Goal: Information Seeking & Learning: Learn about a topic

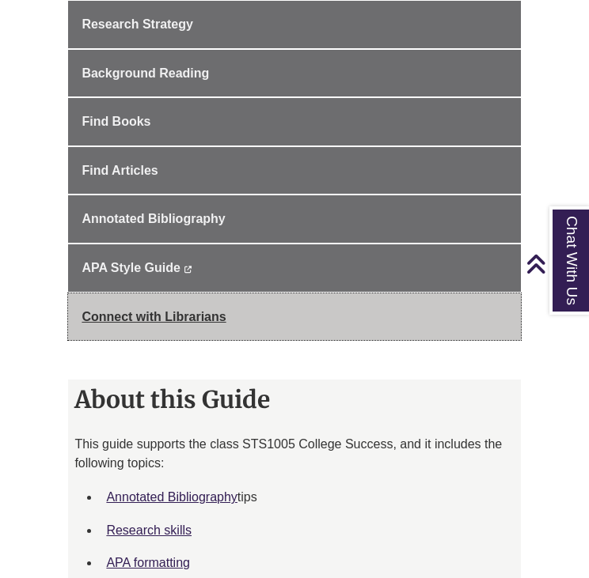
scroll to position [475, 0]
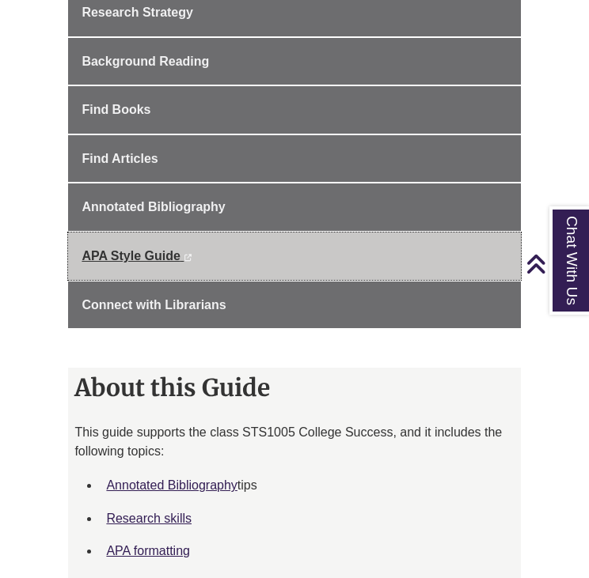
click at [147, 253] on span "APA Style Guide" at bounding box center [131, 255] width 98 height 13
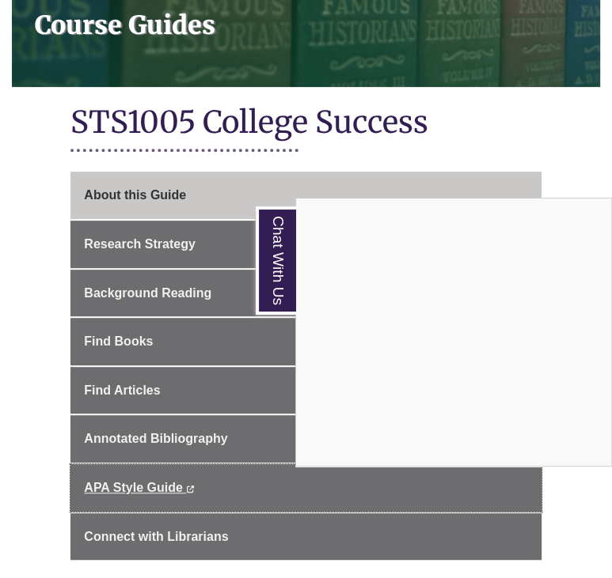
scroll to position [0, 0]
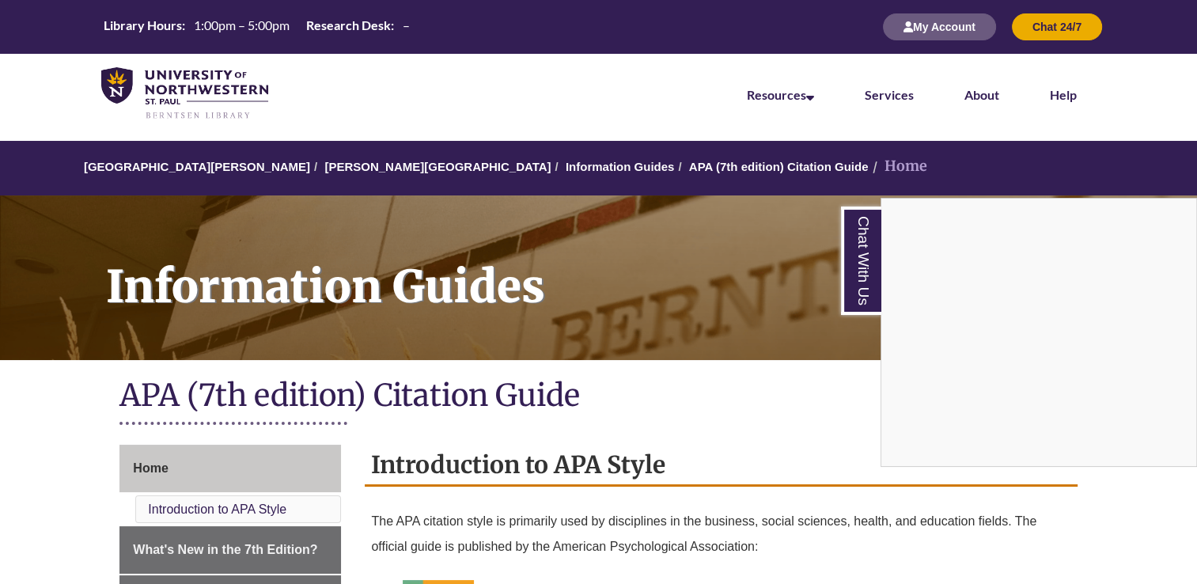
drag, startPoint x: 847, startPoint y: 0, endPoint x: 611, endPoint y: 28, distance: 238.2
click at [588, 28] on div "Chat With Us" at bounding box center [598, 292] width 1197 height 584
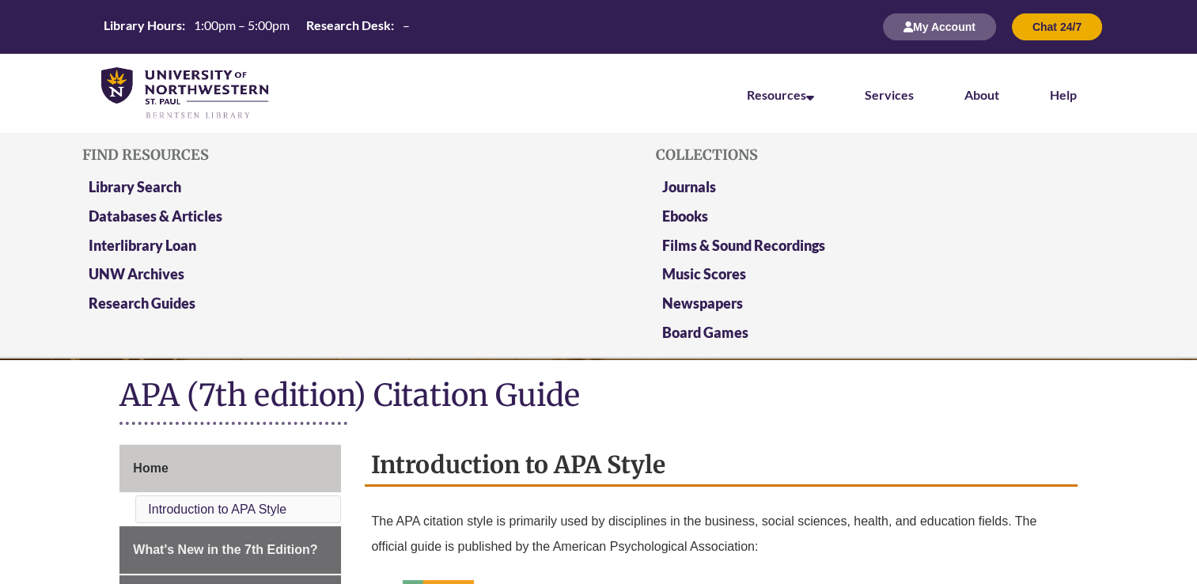
drag, startPoint x: 696, startPoint y: 2, endPoint x: 753, endPoint y: 81, distance: 98.0
click at [588, 81] on li "Resources Find Resources Library Search Databases & Articles Interlibrary Loan …" at bounding box center [781, 93] width 118 height 79
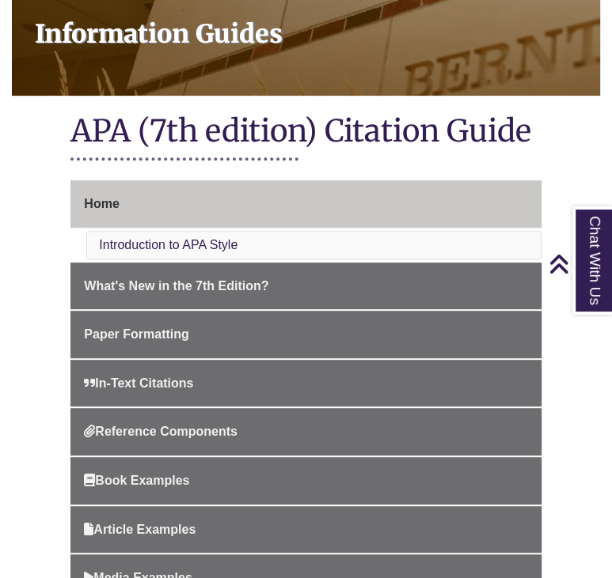
scroll to position [158, 0]
